Goal: Task Accomplishment & Management: Complete application form

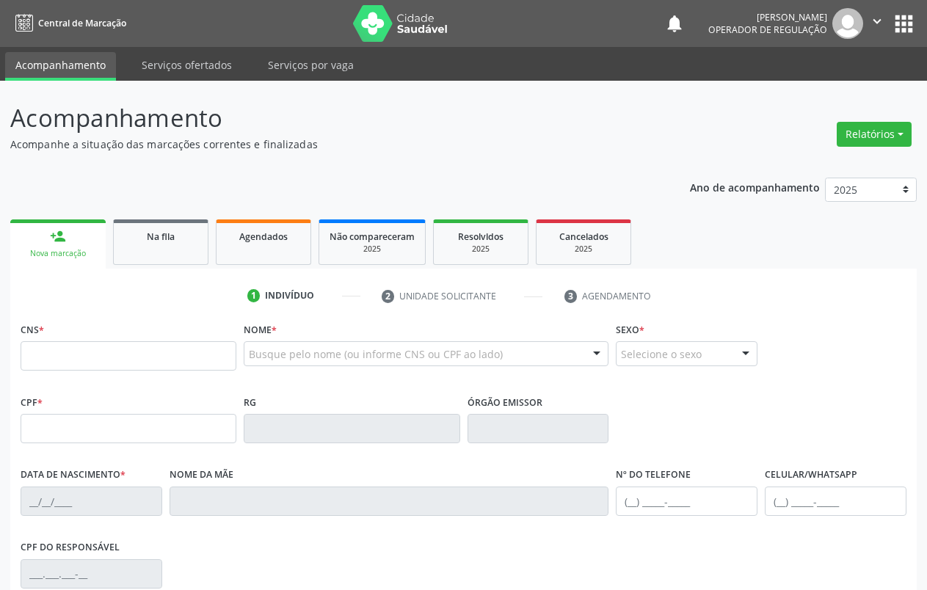
click at [112, 357] on input "text" at bounding box center [129, 355] width 216 height 29
type input "703 3042 7628 9110"
type input "147.760.004-31"
type input "[DATE]"
type input "[PERSON_NAME] Nunes"
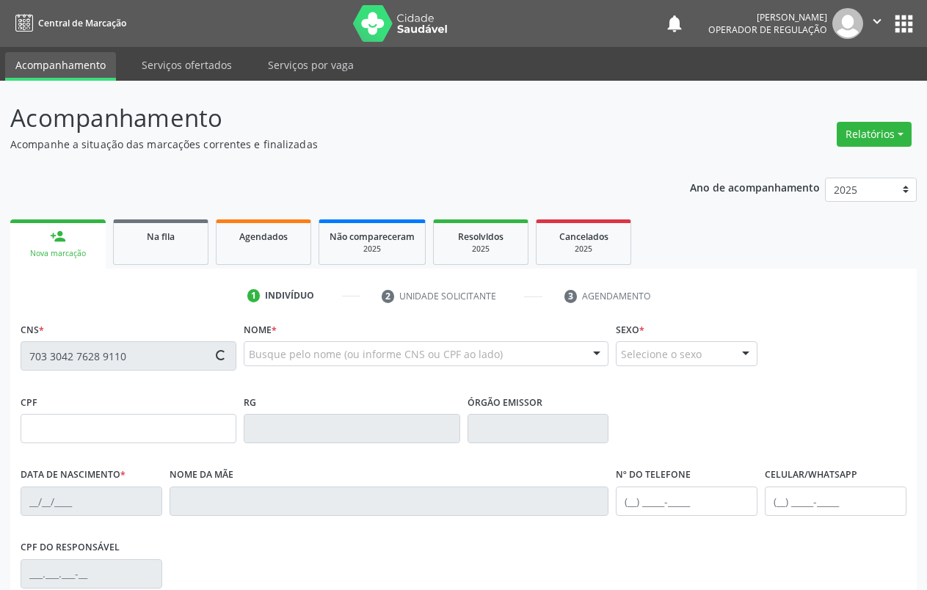
type input "[PHONE_NUMBER]"
type input "054.191.814-10"
type input "S/N"
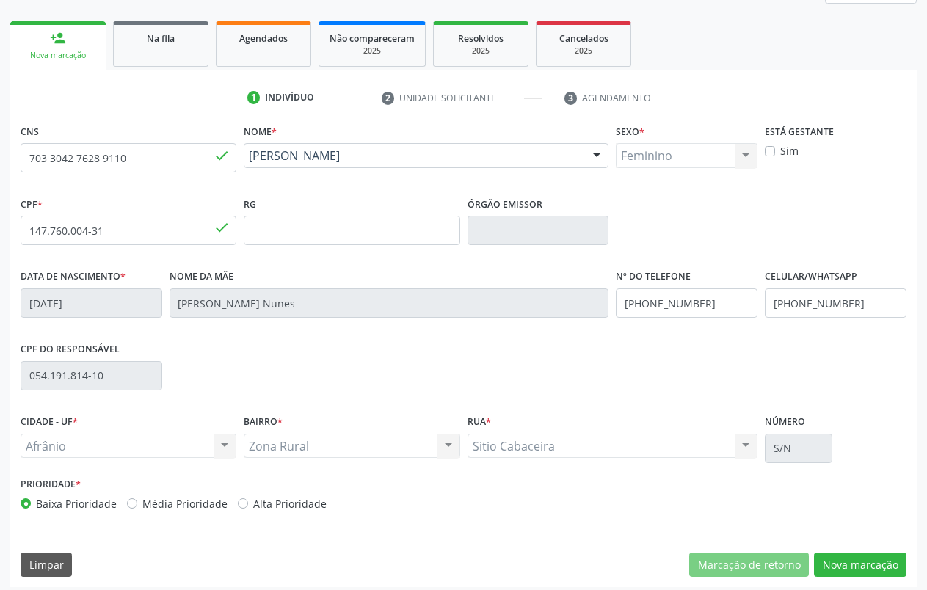
scroll to position [205, 0]
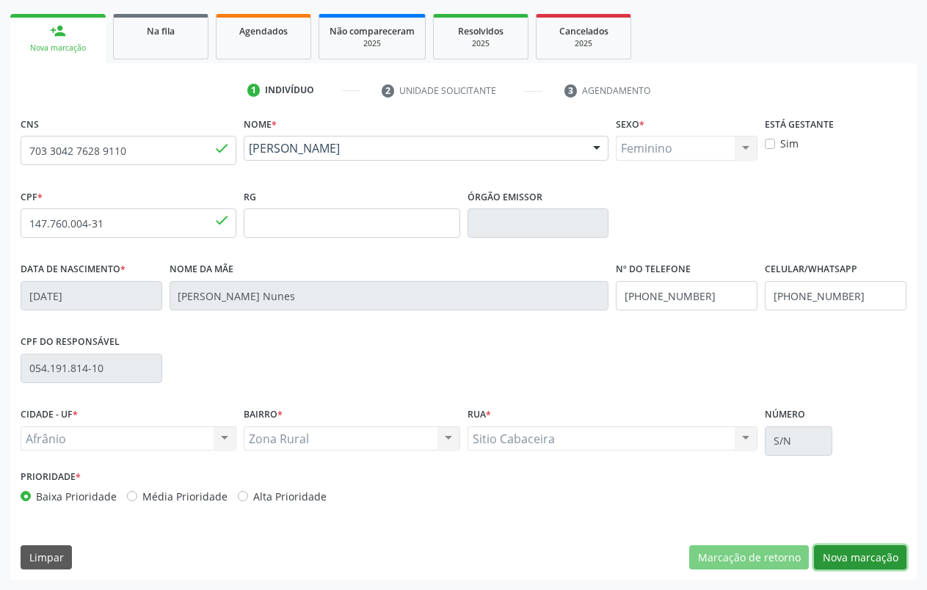
click at [886, 557] on button "Nova marcação" at bounding box center [860, 557] width 92 height 25
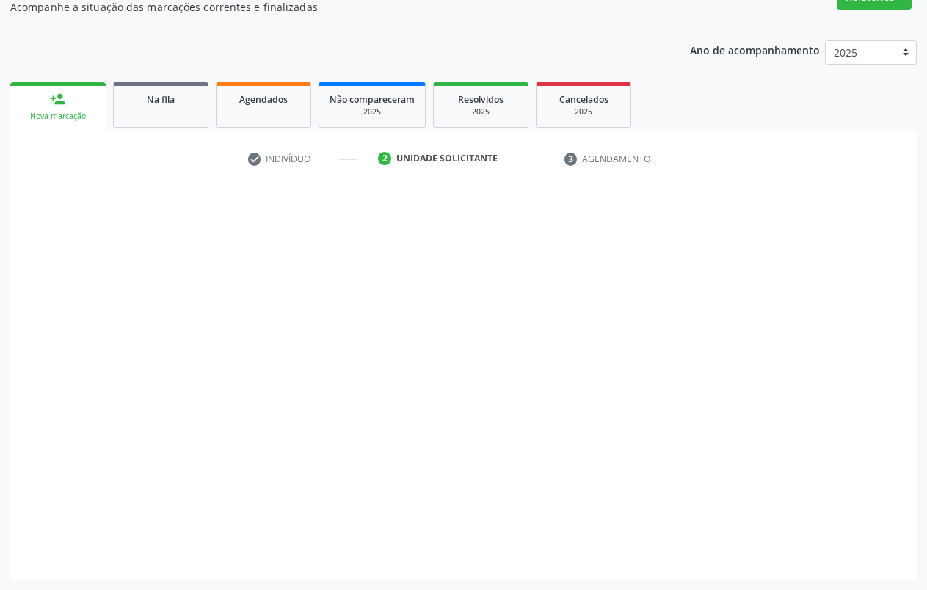
scroll to position [137, 0]
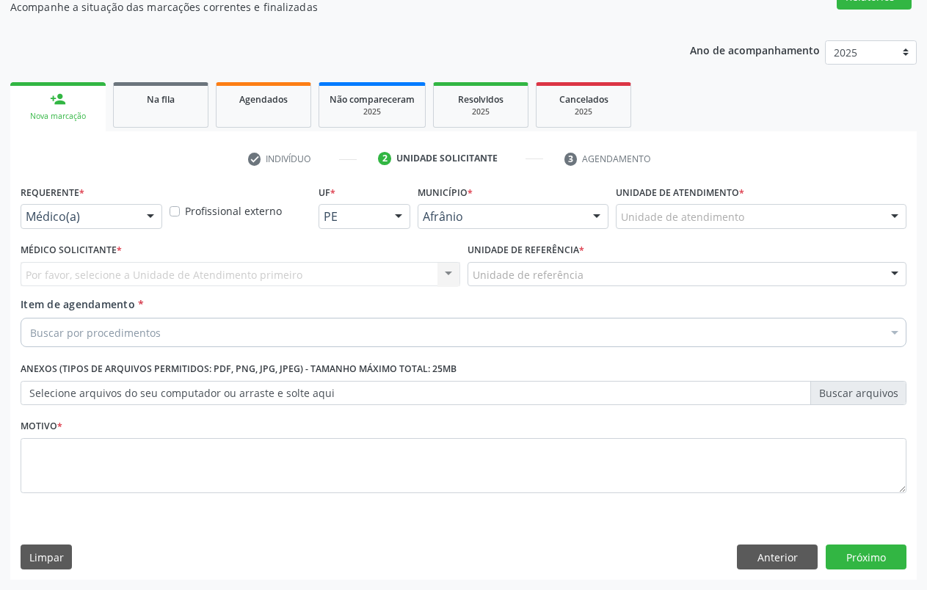
click at [884, 224] on div at bounding box center [894, 217] width 22 height 25
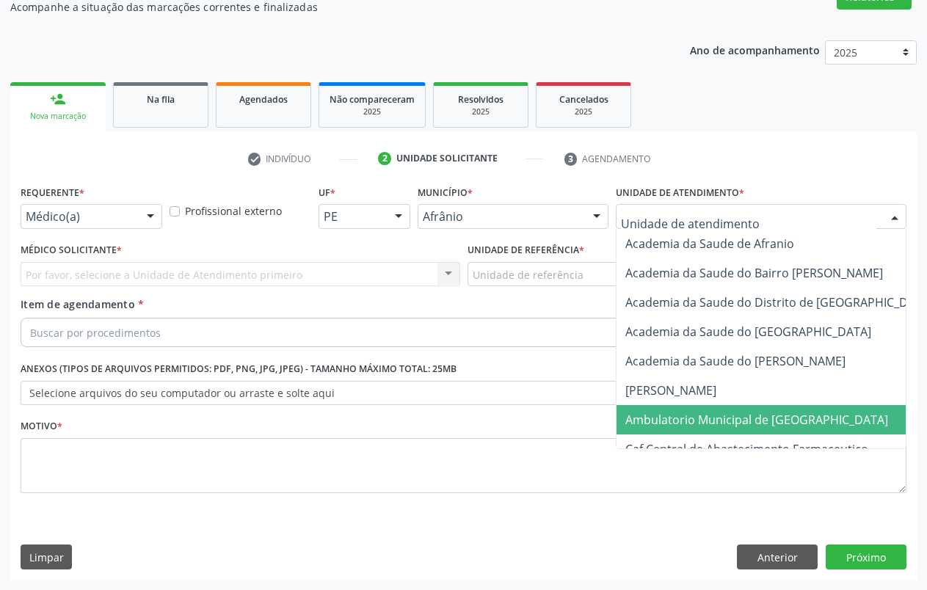
drag, startPoint x: 763, startPoint y: 423, endPoint x: 729, endPoint y: 368, distance: 64.3
click at [765, 419] on span "Ambulatorio Municipal de [GEOGRAPHIC_DATA]" at bounding box center [756, 420] width 263 height 16
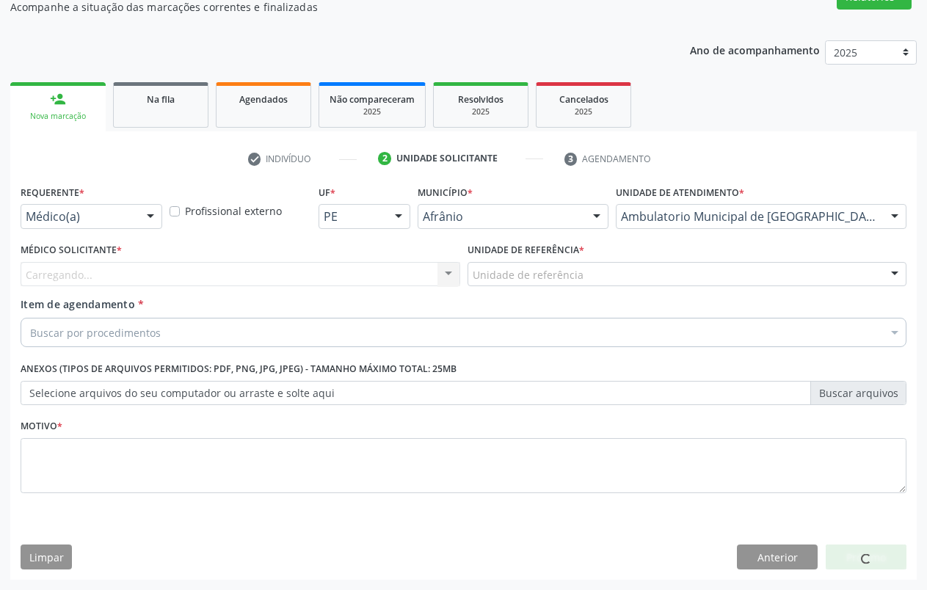
drag, startPoint x: 566, startPoint y: 272, endPoint x: 576, endPoint y: 277, distance: 11.5
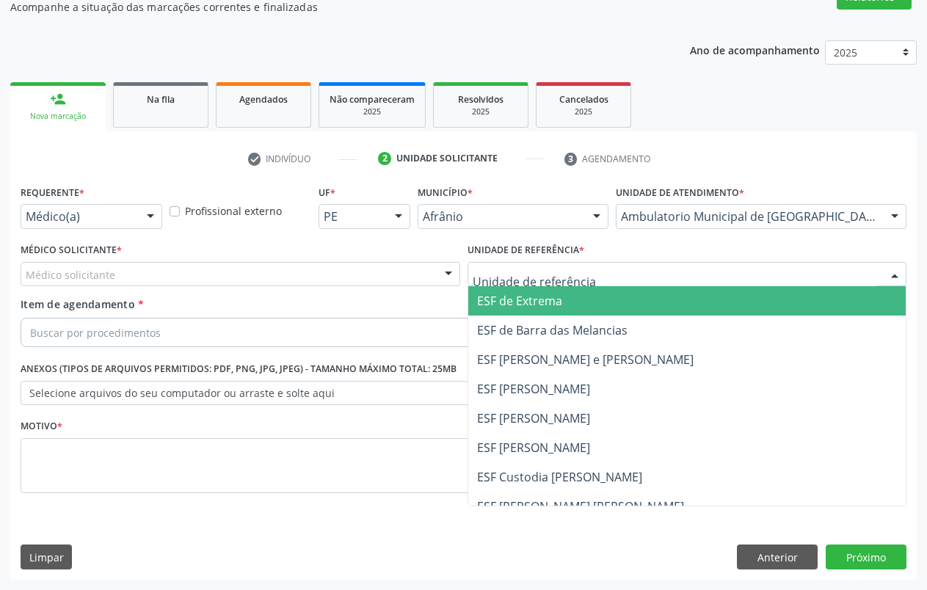
click at [599, 299] on span "ESF de Extrema" at bounding box center [687, 300] width 438 height 29
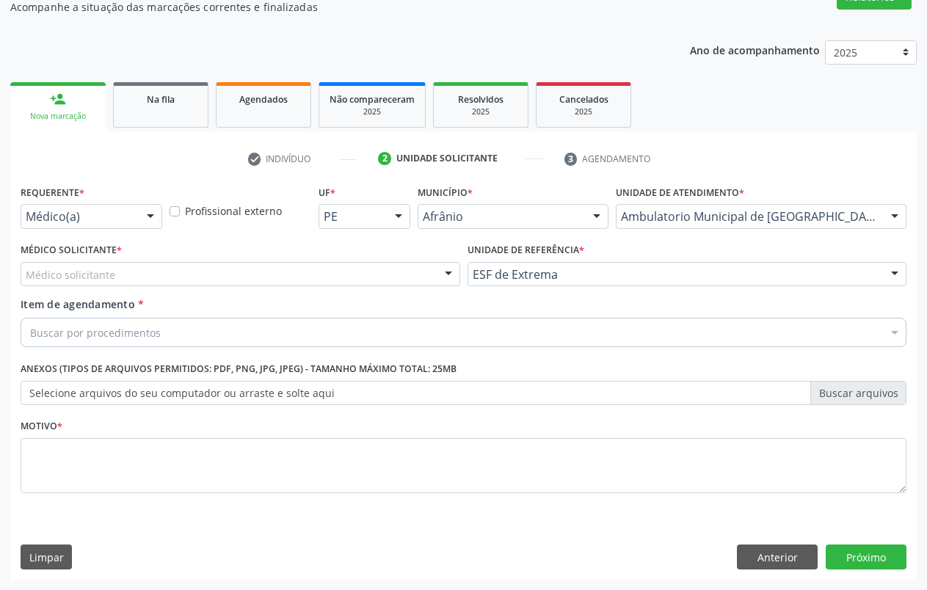
click at [433, 277] on div "Médico solicitante" at bounding box center [241, 274] width 440 height 25
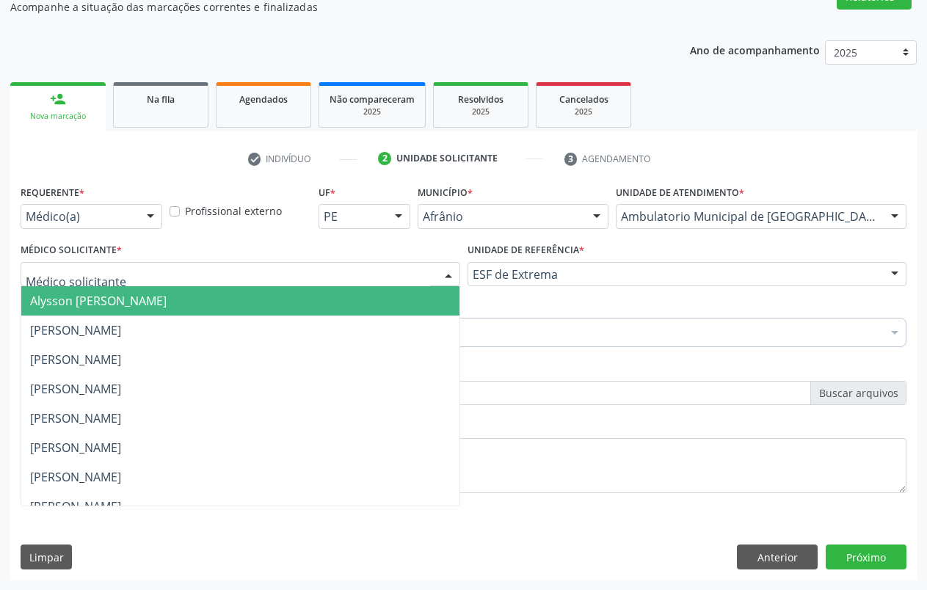
click at [390, 302] on span "Alysson [PERSON_NAME]" at bounding box center [240, 300] width 438 height 29
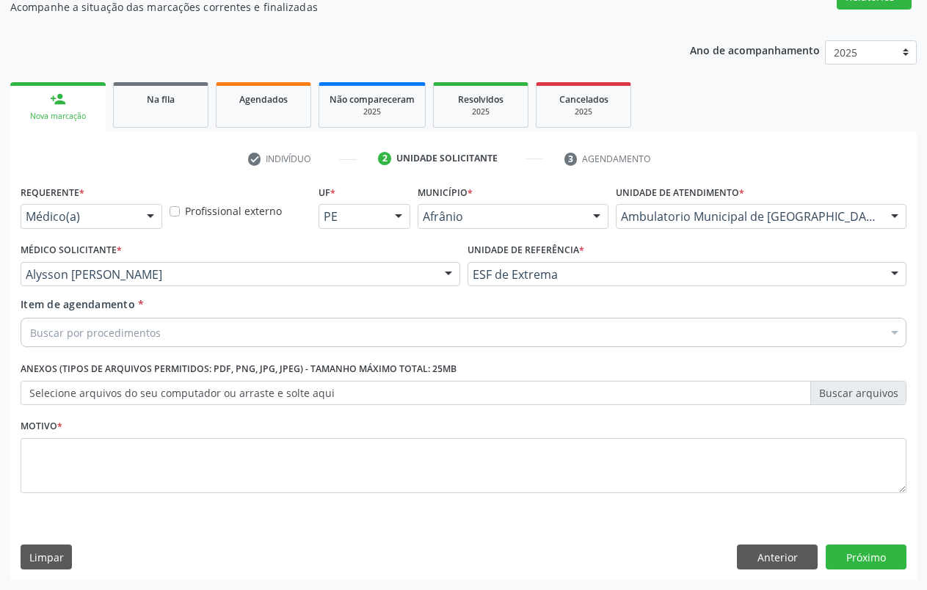
click at [197, 331] on div "Buscar por procedimentos" at bounding box center [464, 332] width 886 height 29
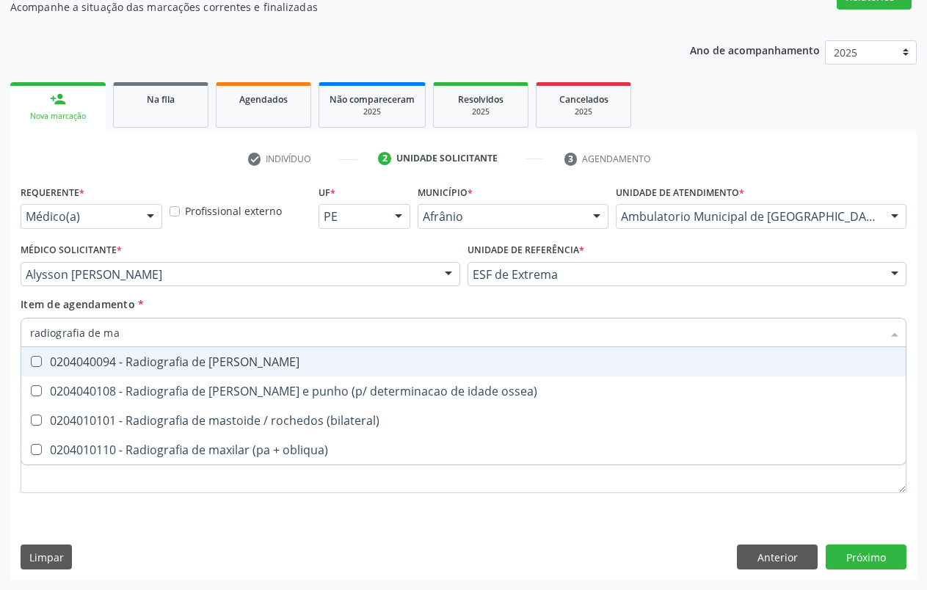
type input "radiografia de [GEOGRAPHIC_DATA]"
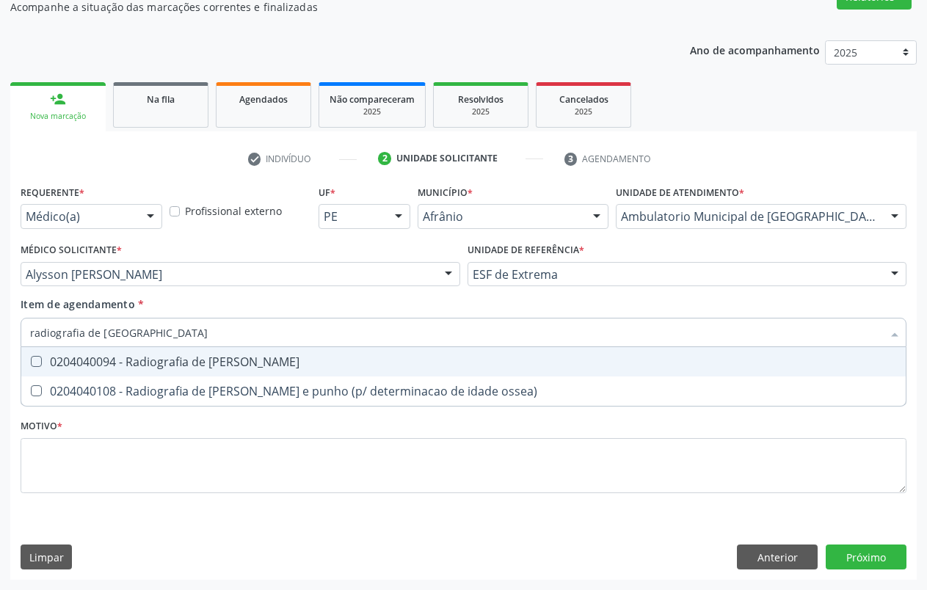
click at [166, 361] on div "0204040094 - Radiografia de [PERSON_NAME]" at bounding box center [463, 362] width 867 height 12
checkbox mao "true"
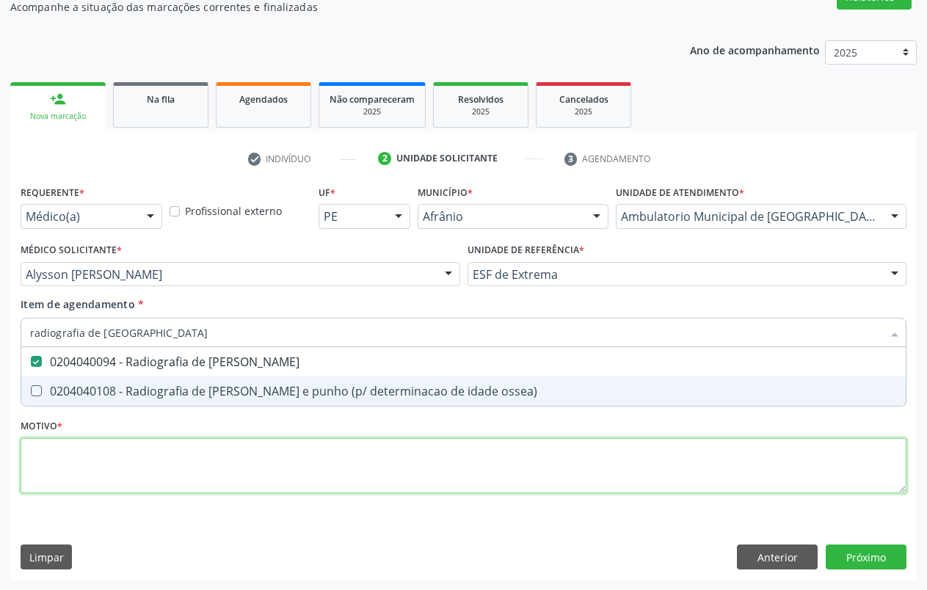
click at [120, 465] on div "Requerente * Médico(a) Médico(a) Enfermeiro(a) Paciente Nenhum resultado encont…" at bounding box center [464, 347] width 886 height 332
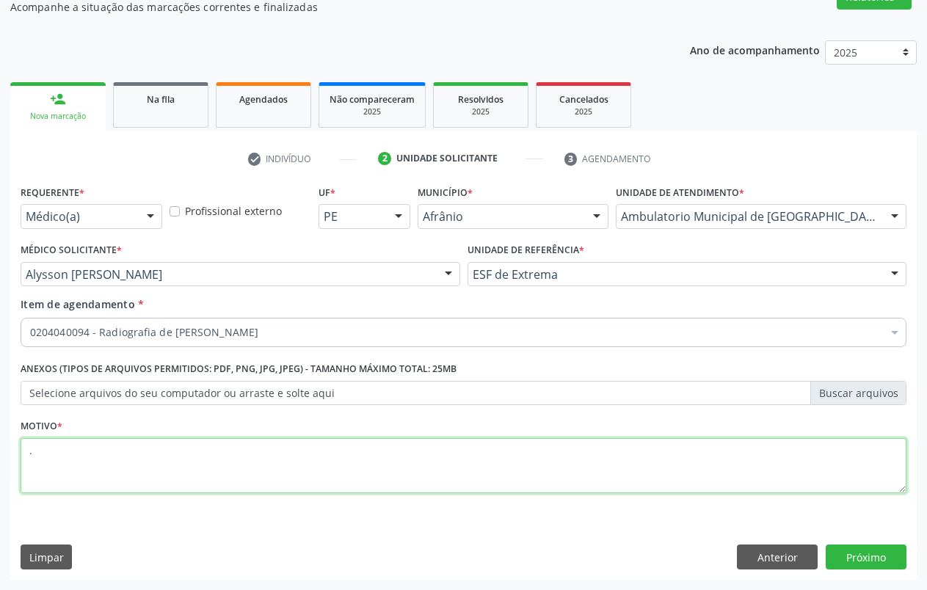
type textarea "."
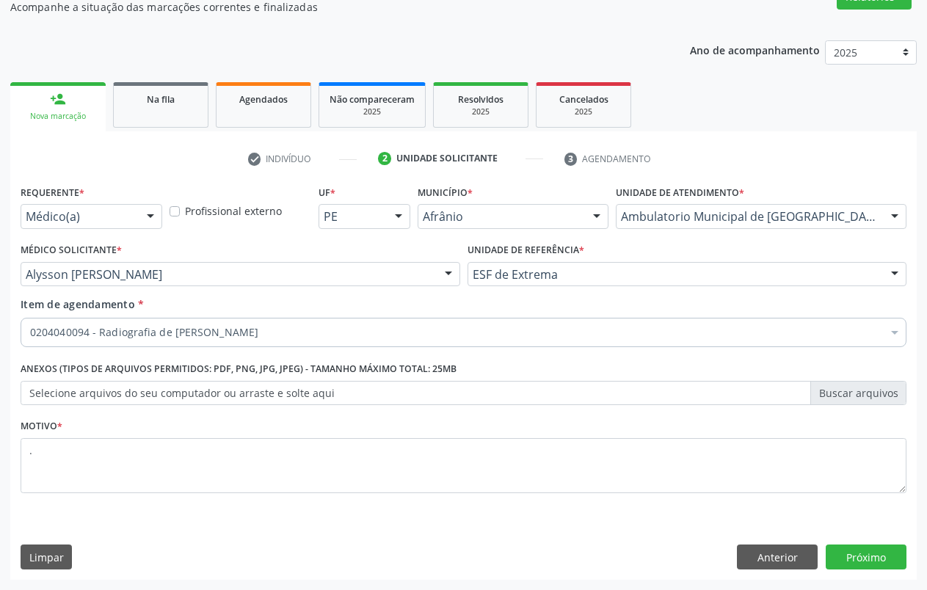
click at [881, 571] on div "Requerente * Médico(a) Médico(a) Enfermeiro(a) Paciente Nenhum resultado encont…" at bounding box center [463, 380] width 906 height 398
click at [879, 564] on button "Próximo" at bounding box center [865, 556] width 81 height 25
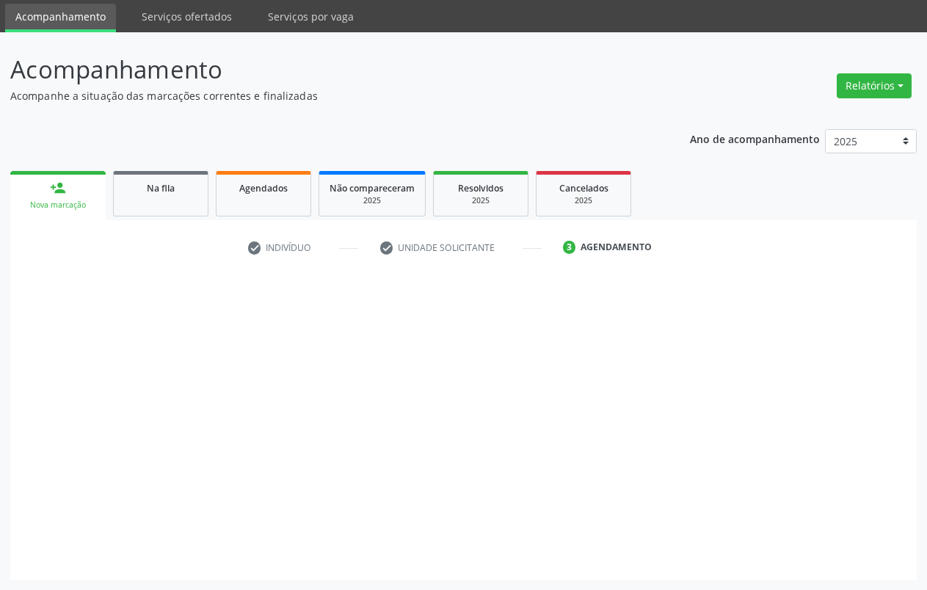
scroll to position [48, 0]
